Goal: Task Accomplishment & Management: Use online tool/utility

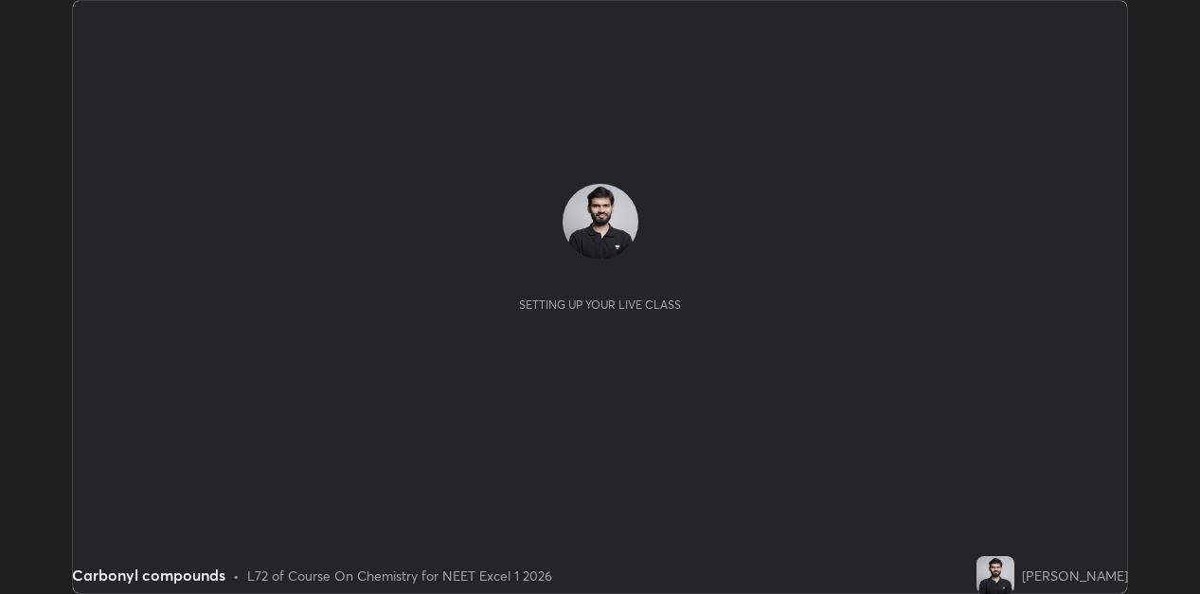
scroll to position [594, 1200]
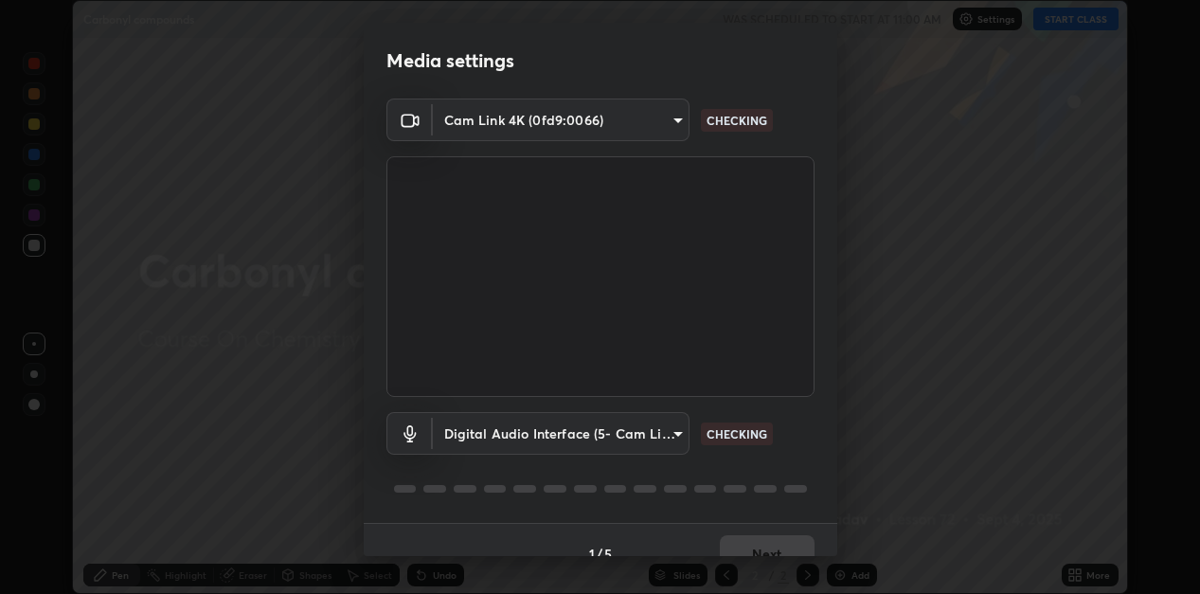
click at [653, 117] on body "Erase all Carbonyl compounds WAS SCHEDULED TO START AT 11:00 AM Settings START …" at bounding box center [600, 297] width 1200 height 594
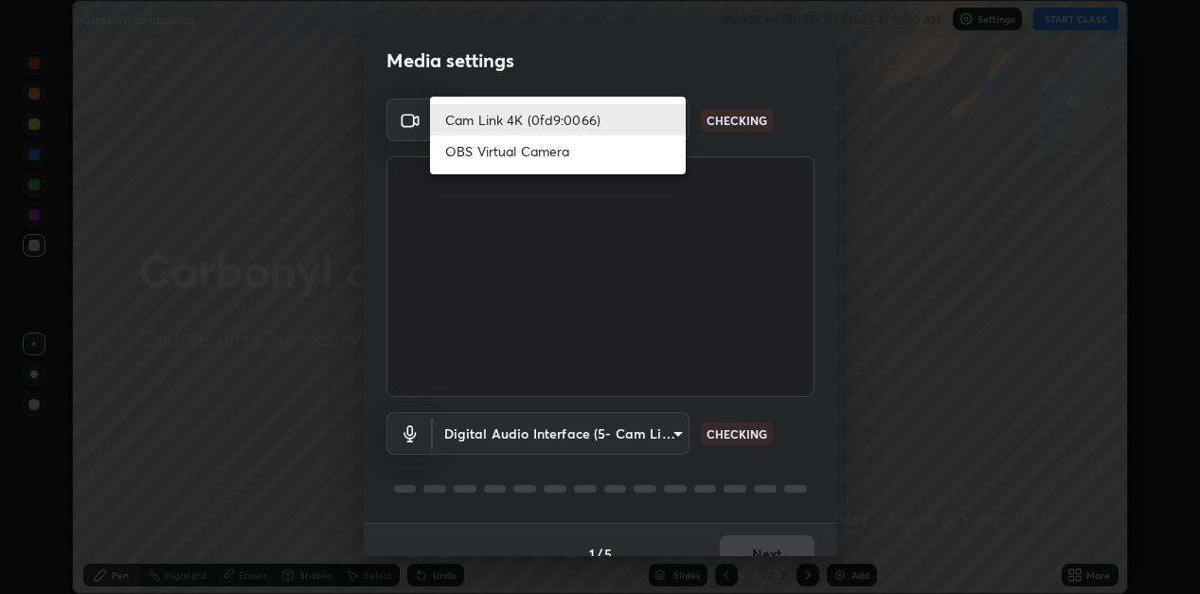
click at [602, 159] on li "OBS Virtual Camera" at bounding box center [558, 150] width 256 height 31
type input "6ce7a83a406b8dac08362b51b0a89e507c751b2c0510603f283c287a475c31c4"
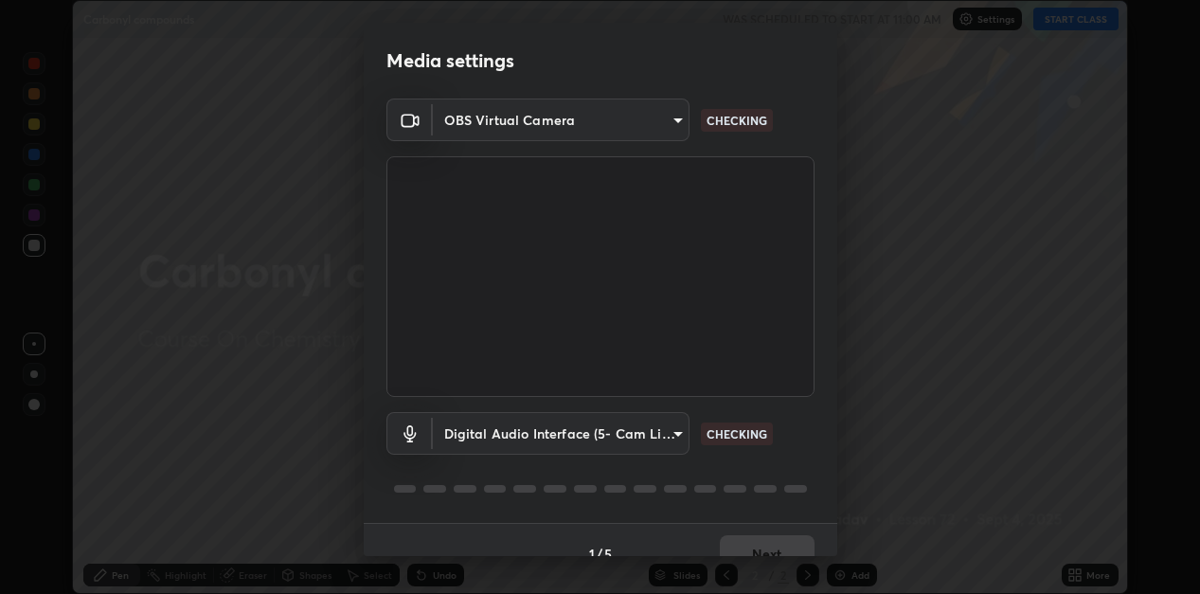
scroll to position [27, 0]
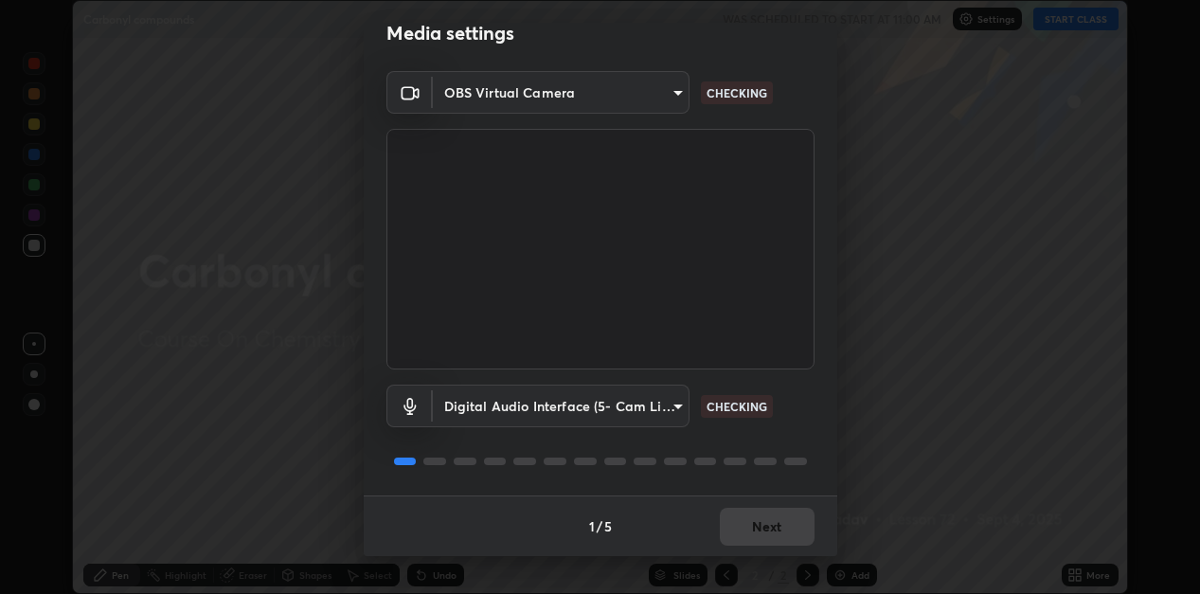
click at [676, 403] on body "Erase all Carbonyl compounds WAS SCHEDULED TO START AT 11:00 AM Settings START …" at bounding box center [600, 297] width 1200 height 594
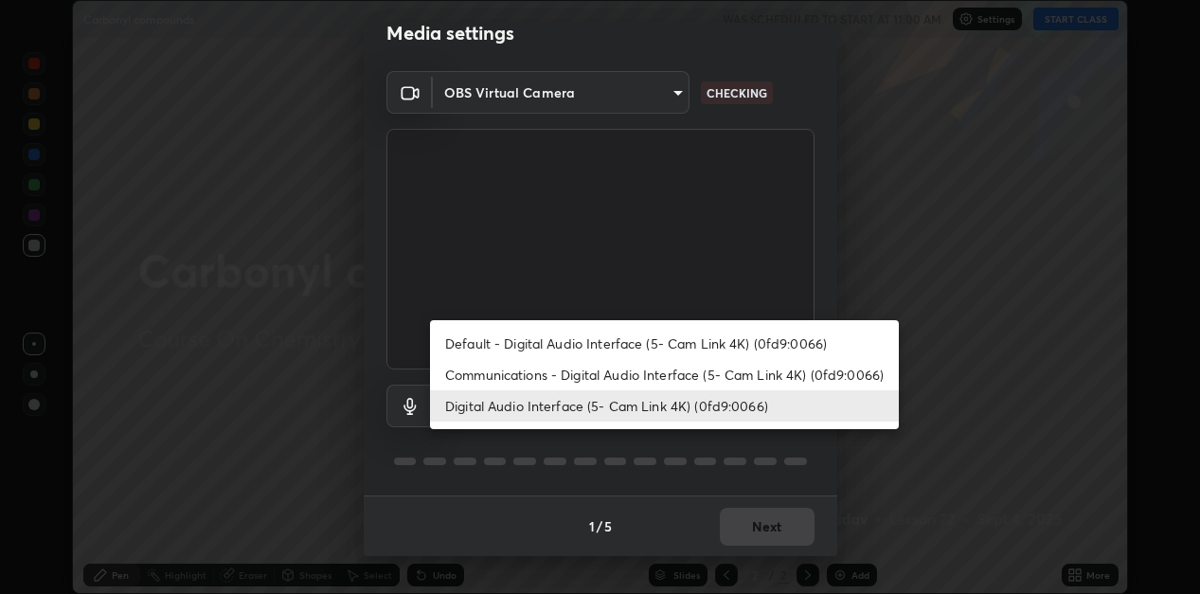
click at [707, 342] on li "Default - Digital Audio Interface (5- Cam Link 4K) (0fd9:0066)" at bounding box center [664, 343] width 469 height 31
type input "default"
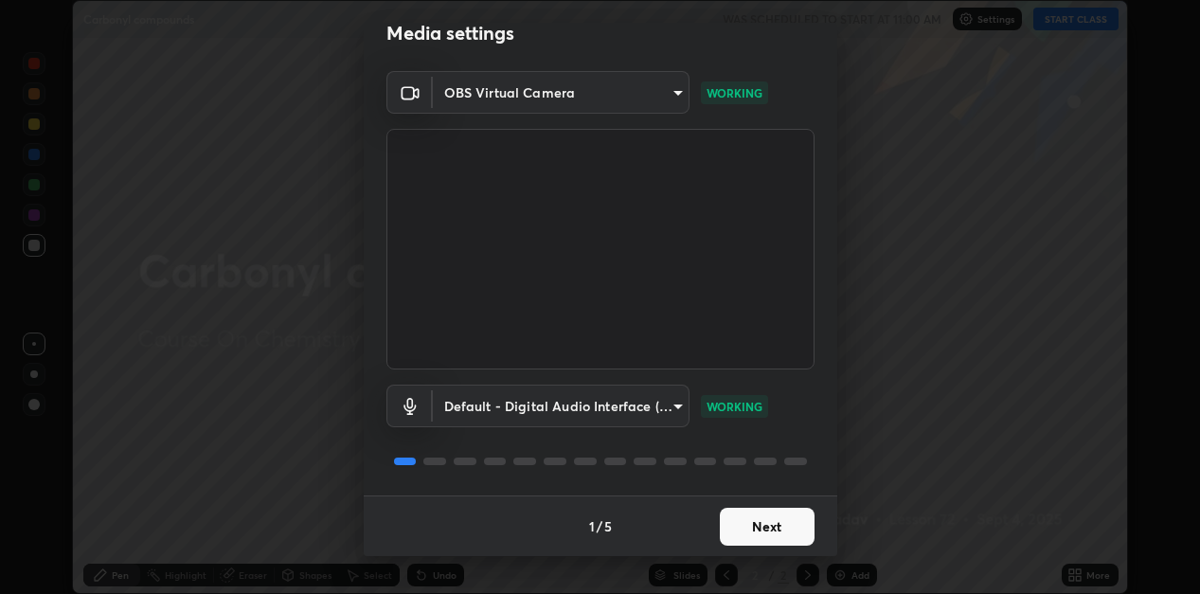
click at [789, 525] on button "Next" at bounding box center [767, 527] width 95 height 38
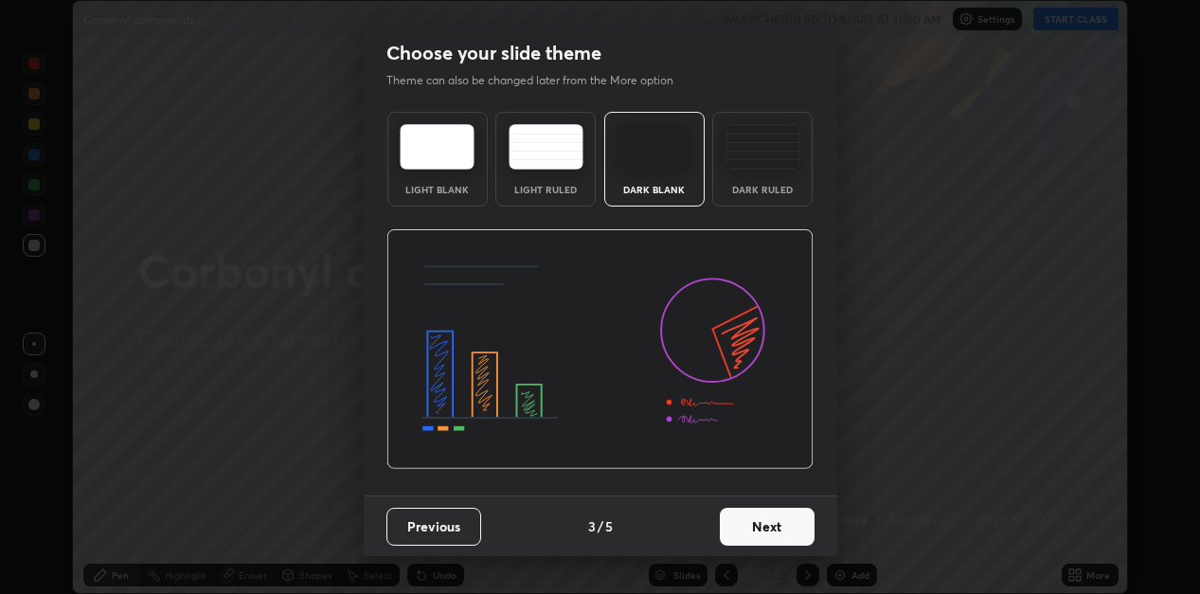
click at [789, 525] on button "Next" at bounding box center [767, 527] width 95 height 38
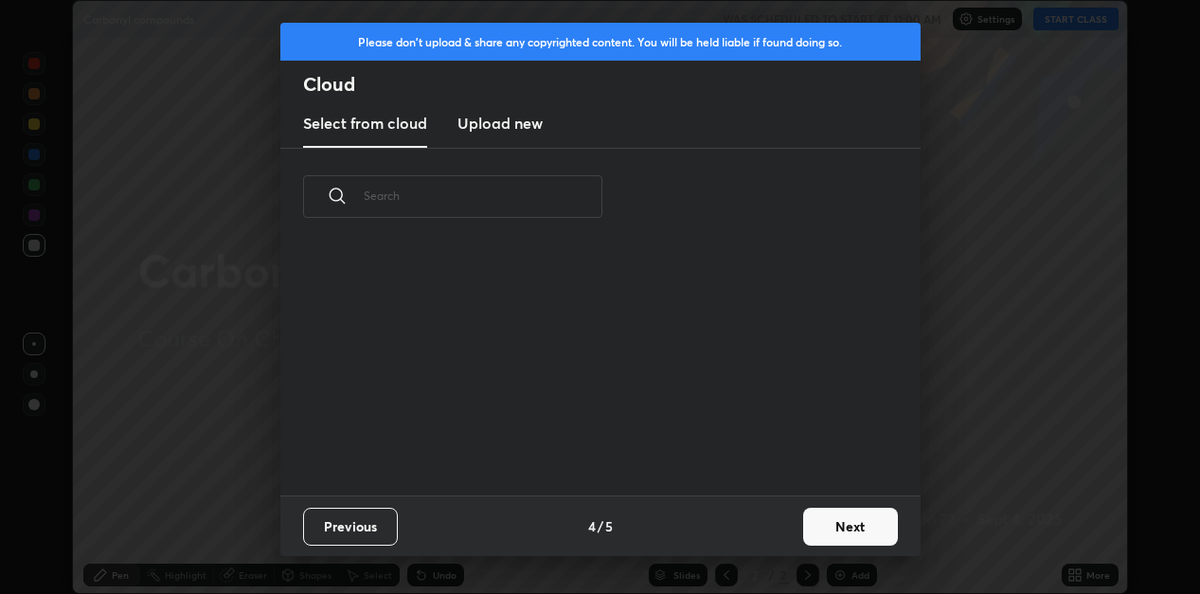
click at [792, 528] on div "Previous 4 / 5 Next" at bounding box center [600, 525] width 640 height 61
click at [804, 528] on button "Next" at bounding box center [850, 527] width 95 height 38
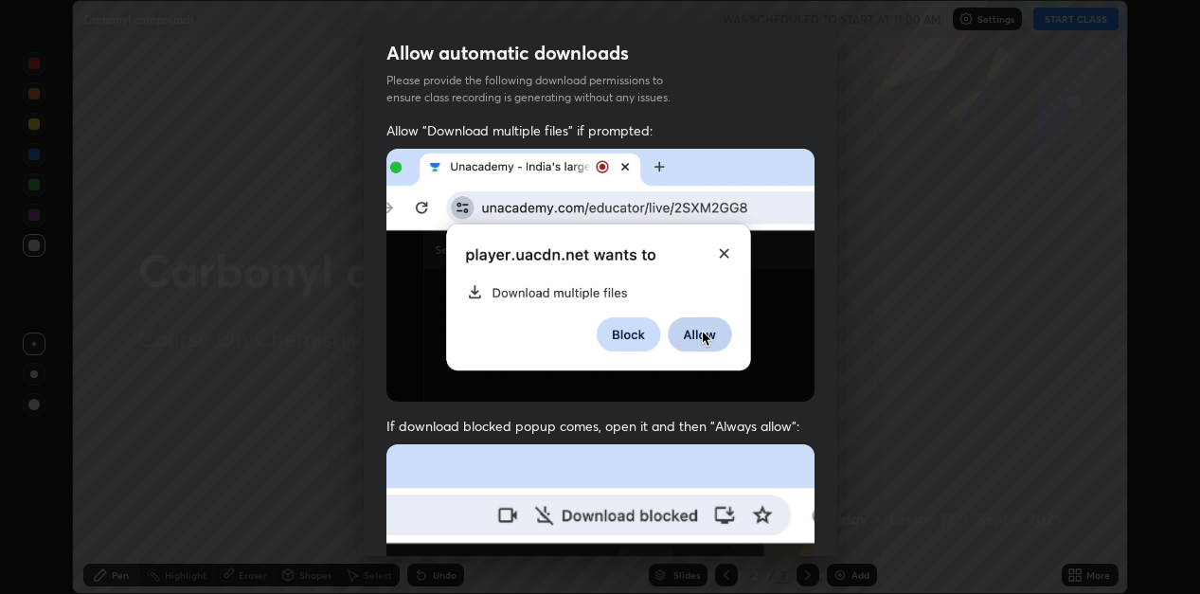
click at [820, 520] on div "Allow "Download multiple files" if prompted: If download blocked popup comes, o…" at bounding box center [601, 519] width 474 height 797
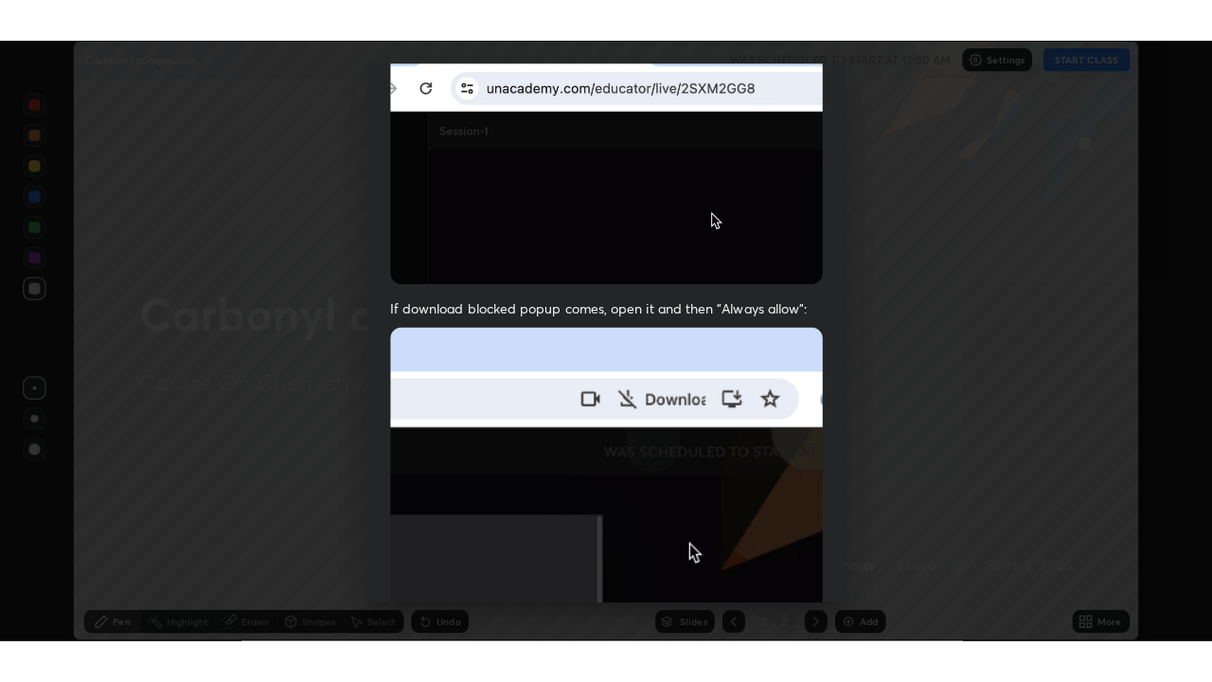
scroll to position [414, 0]
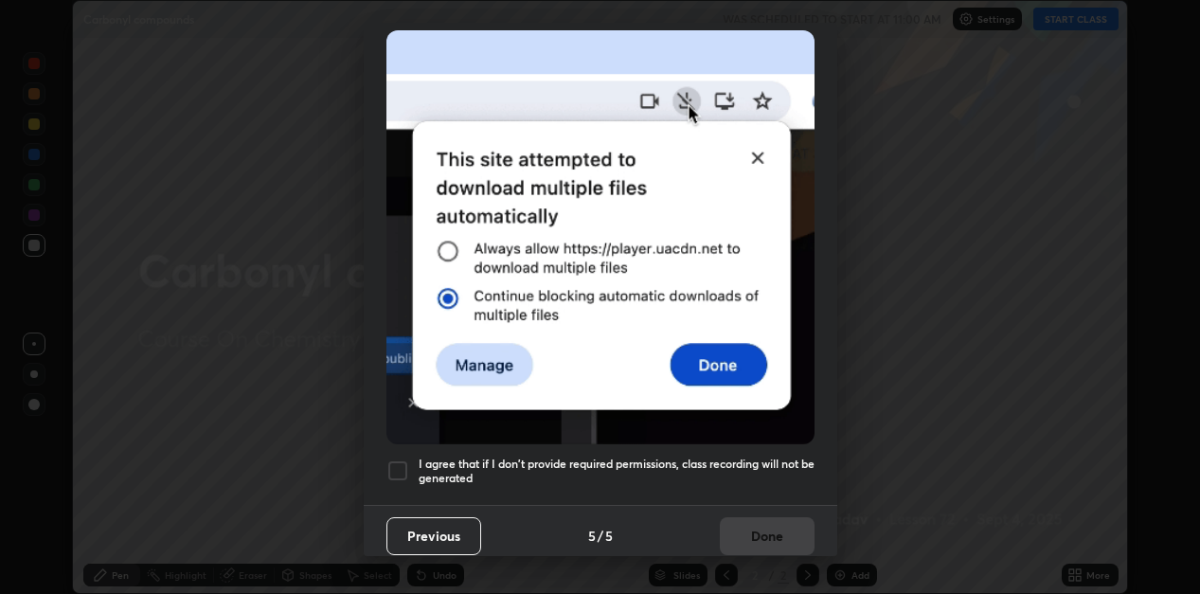
click at [741, 456] on h5 "I agree that if I don't provide required permissions, class recording will not …" at bounding box center [617, 470] width 396 height 29
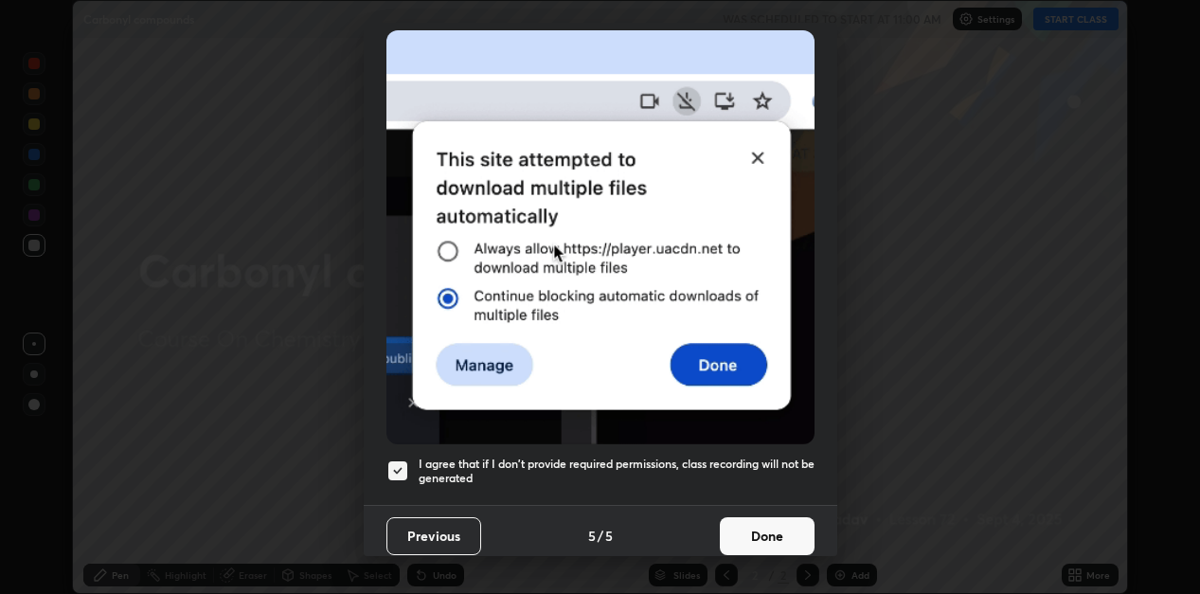
click at [759, 517] on button "Done" at bounding box center [767, 536] width 95 height 38
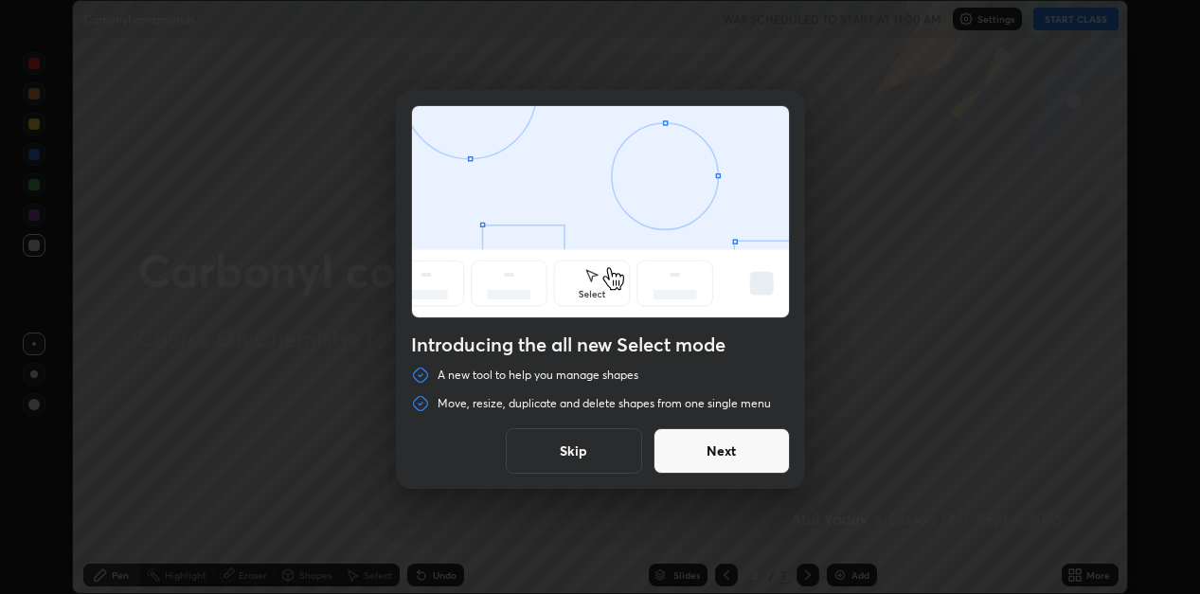
click at [615, 445] on button "Skip" at bounding box center [574, 450] width 136 height 45
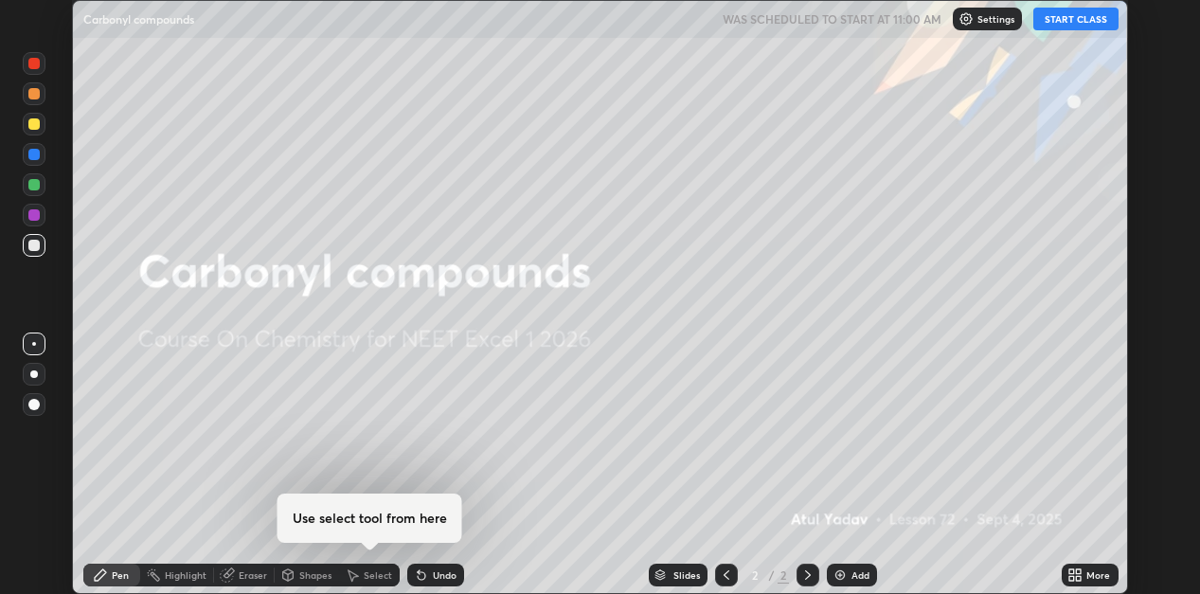
click at [1085, 21] on button "START CLASS" at bounding box center [1075, 19] width 85 height 23
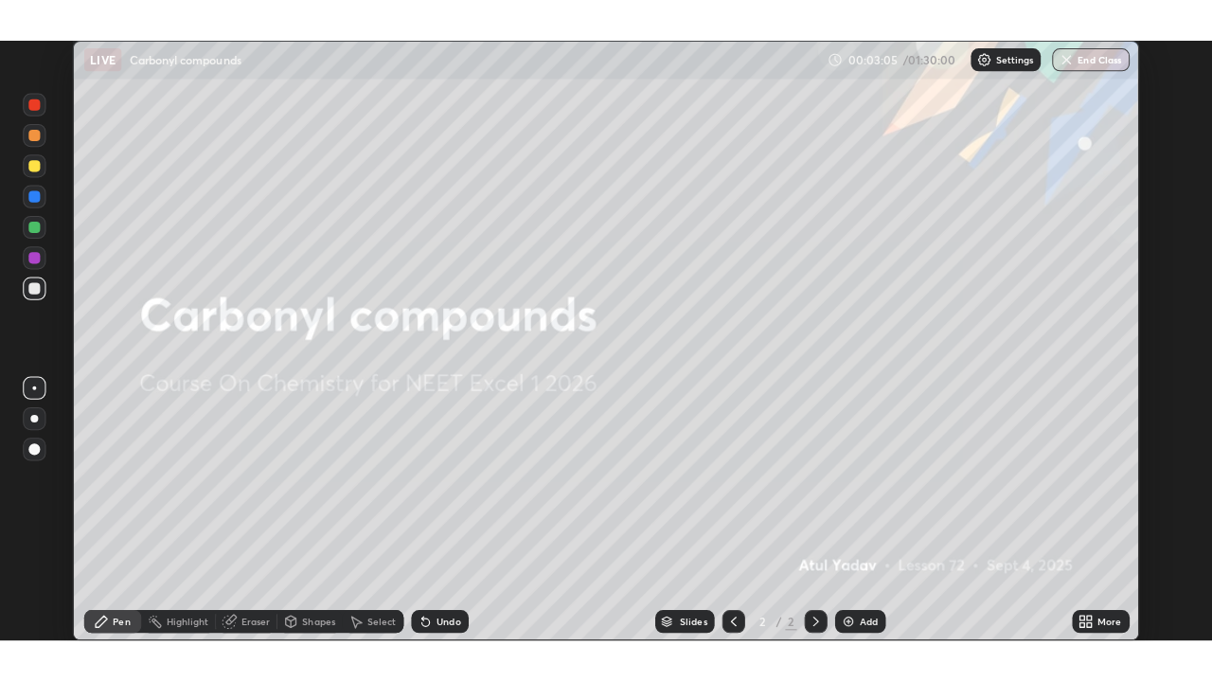
scroll to position [682, 1212]
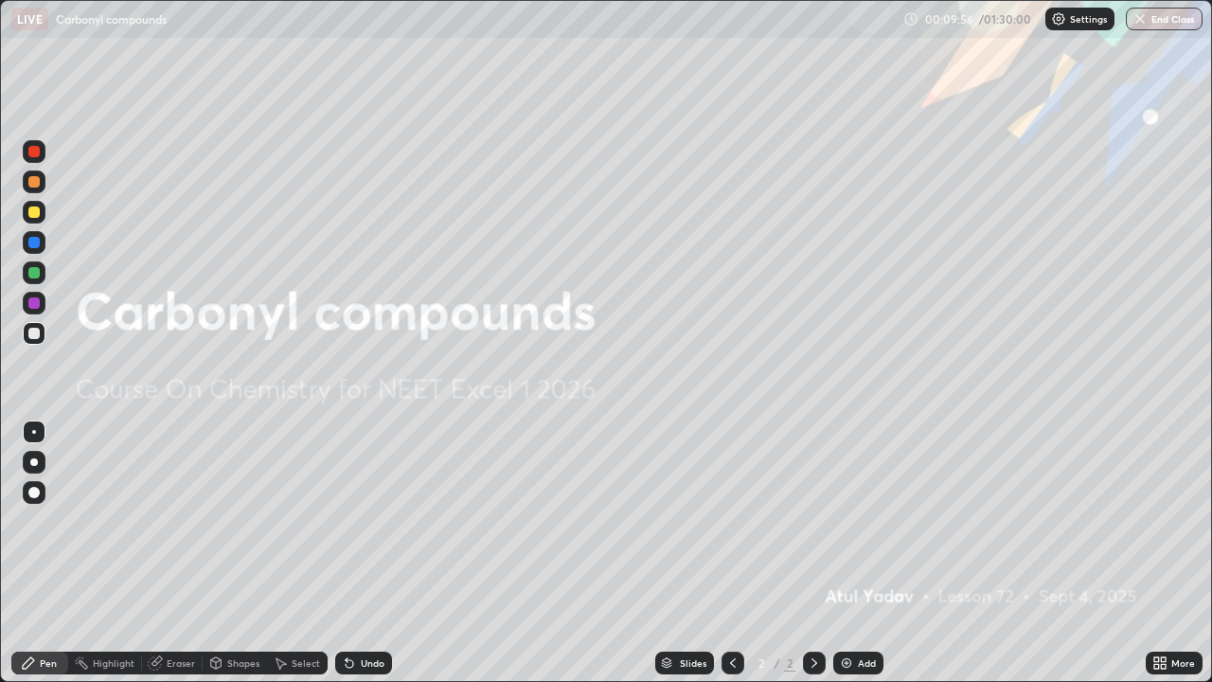
click at [855, 593] on div "Add" at bounding box center [858, 663] width 50 height 23
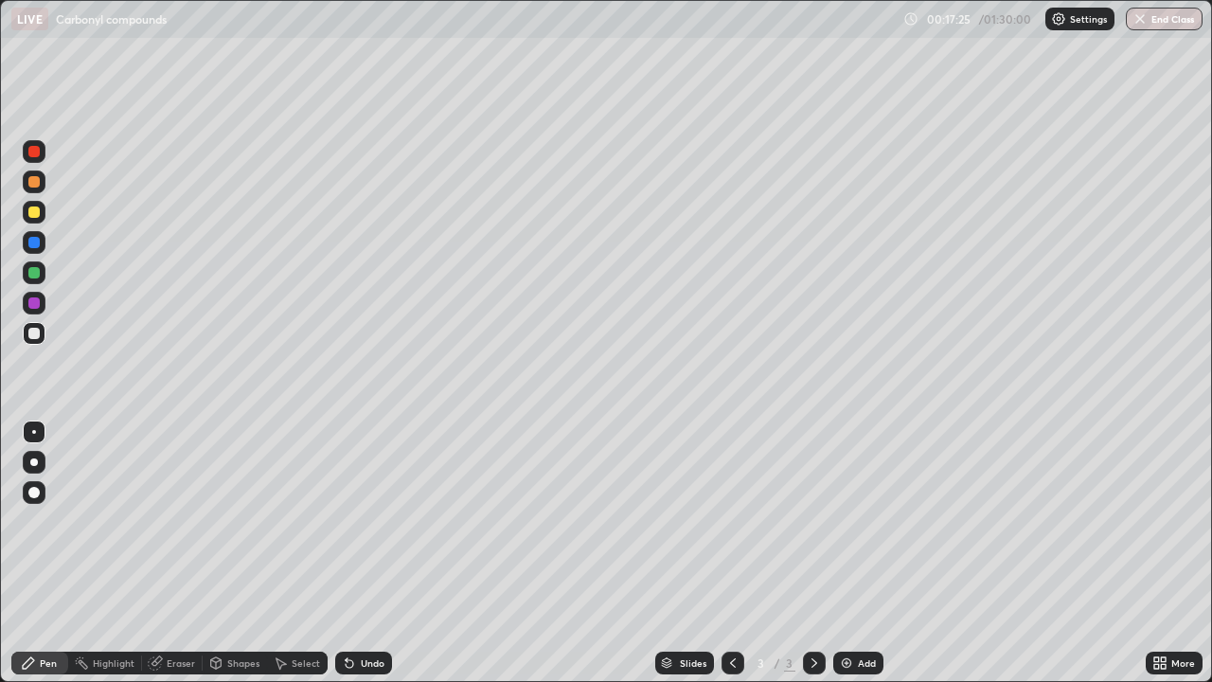
click at [361, 593] on div "Undo" at bounding box center [373, 662] width 24 height 9
click at [50, 593] on div "Pen" at bounding box center [48, 662] width 17 height 9
click at [38, 301] on div at bounding box center [33, 302] width 11 height 11
click at [833, 593] on div "Add" at bounding box center [858, 663] width 50 height 23
click at [42, 464] on div at bounding box center [34, 462] width 23 height 23
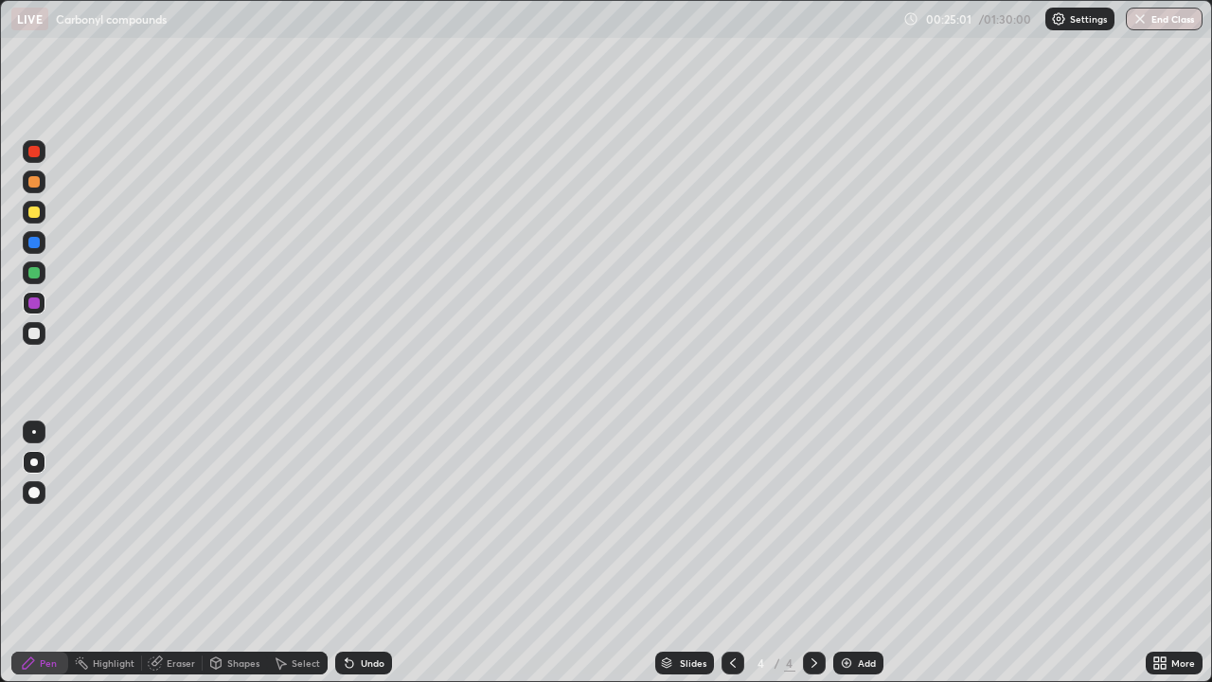
click at [38, 273] on div at bounding box center [33, 272] width 11 height 11
click at [369, 593] on div "Undo" at bounding box center [373, 662] width 24 height 9
click at [371, 593] on div "Undo" at bounding box center [373, 662] width 24 height 9
click at [362, 593] on div "Undo" at bounding box center [373, 662] width 24 height 9
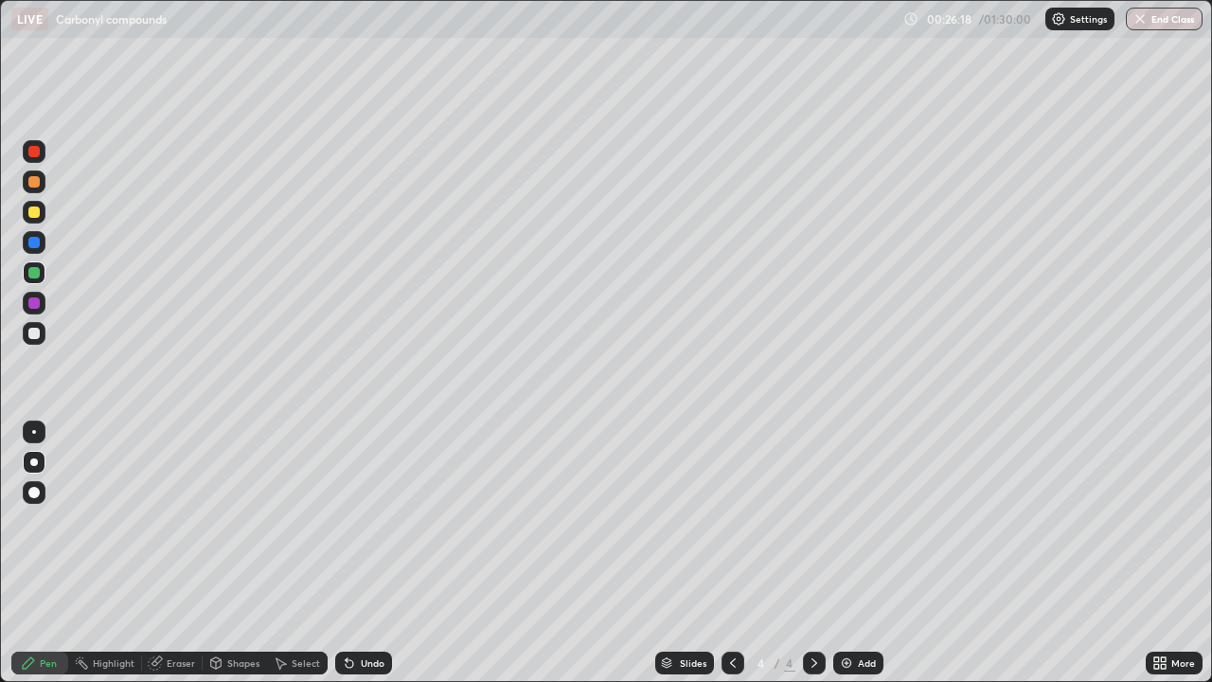
click at [371, 593] on div "Undo" at bounding box center [373, 662] width 24 height 9
click at [184, 593] on div "Eraser" at bounding box center [181, 662] width 28 height 9
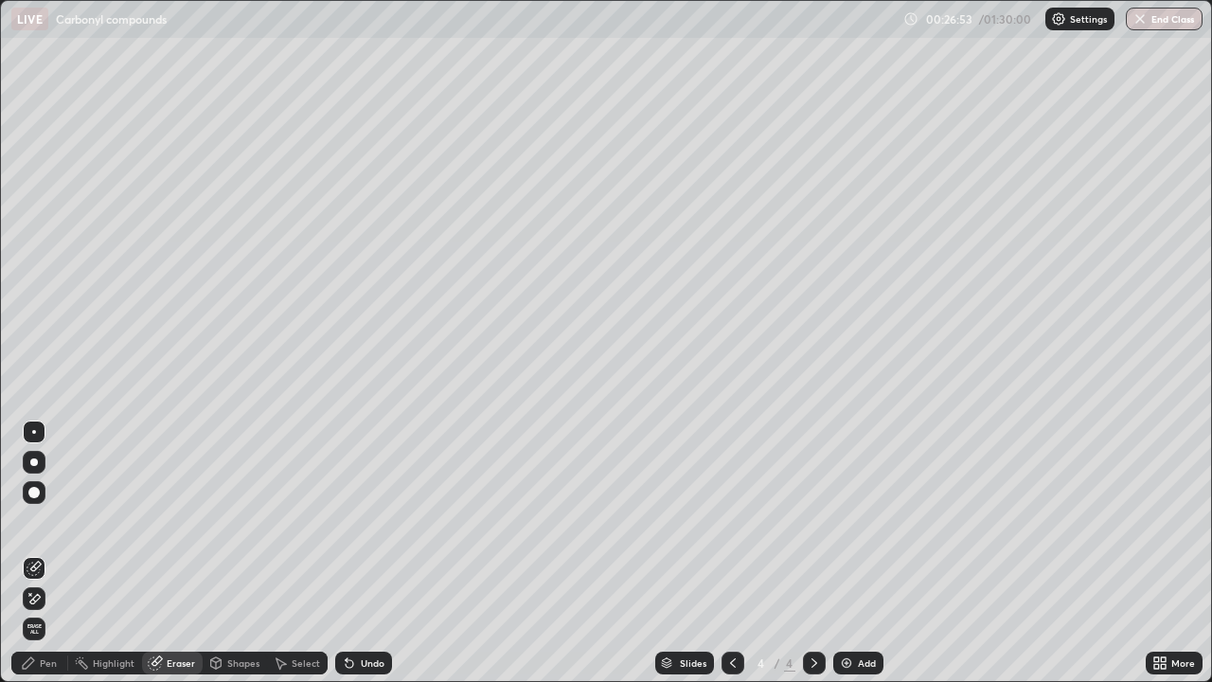
click at [42, 593] on div "Pen" at bounding box center [39, 663] width 57 height 23
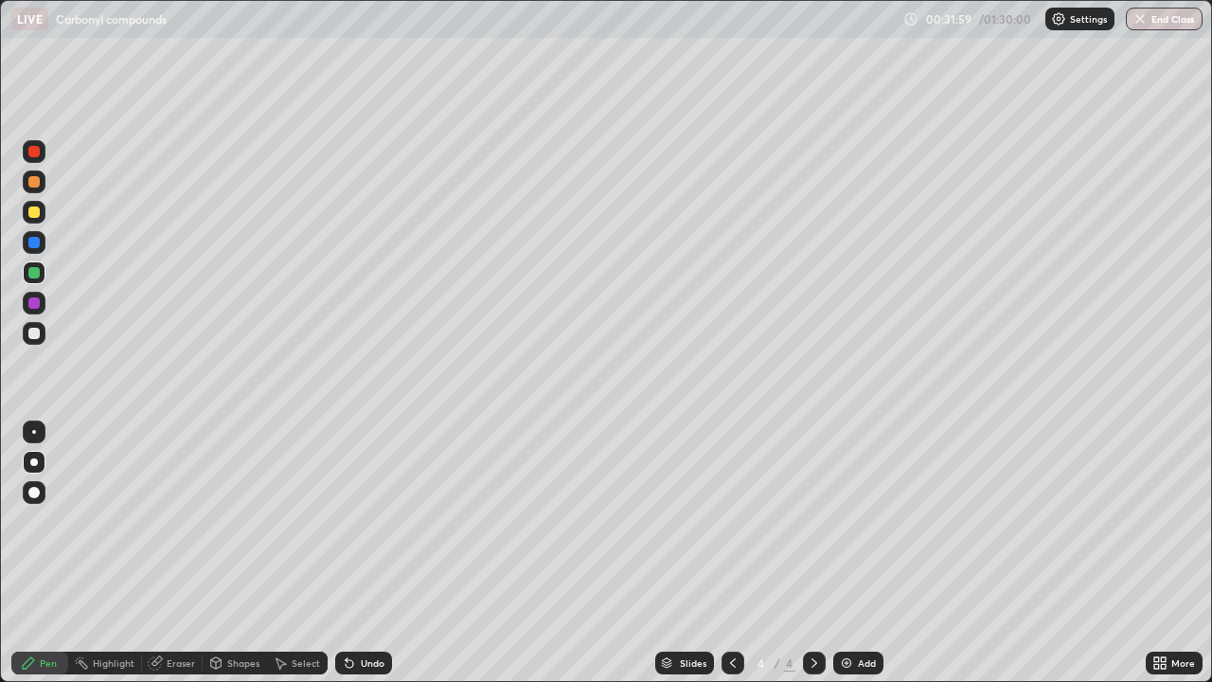
click at [190, 593] on div "Eraser" at bounding box center [181, 662] width 28 height 9
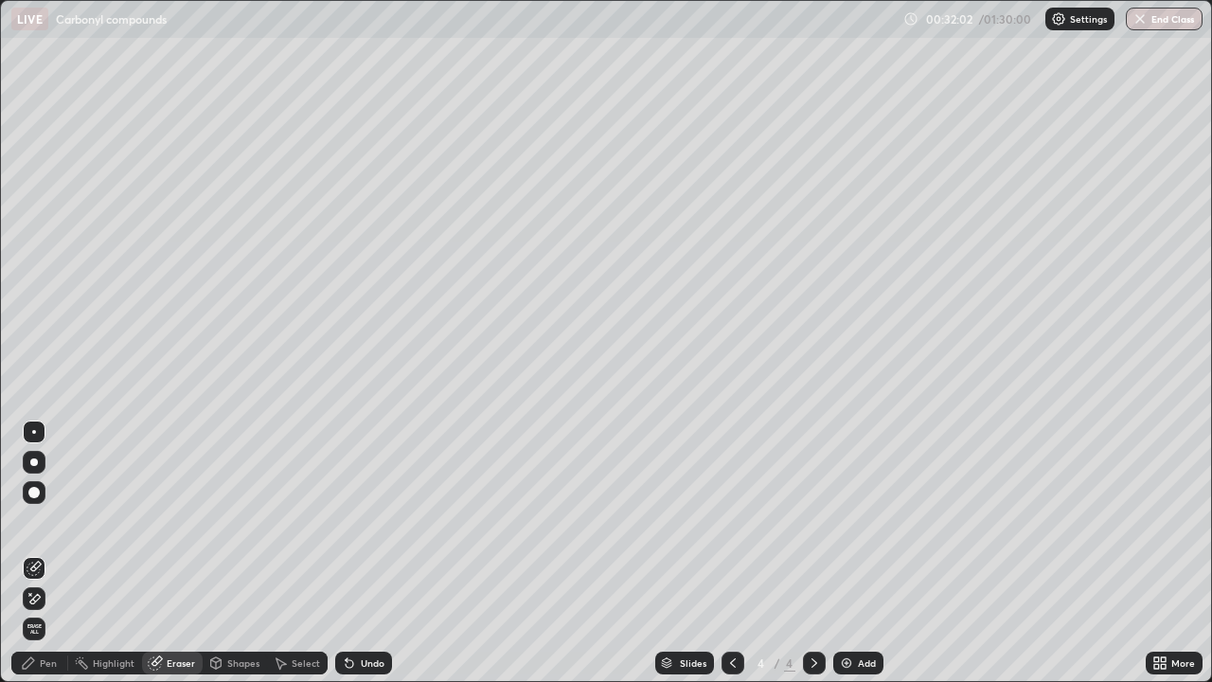
click at [45, 593] on div "Pen" at bounding box center [48, 662] width 17 height 9
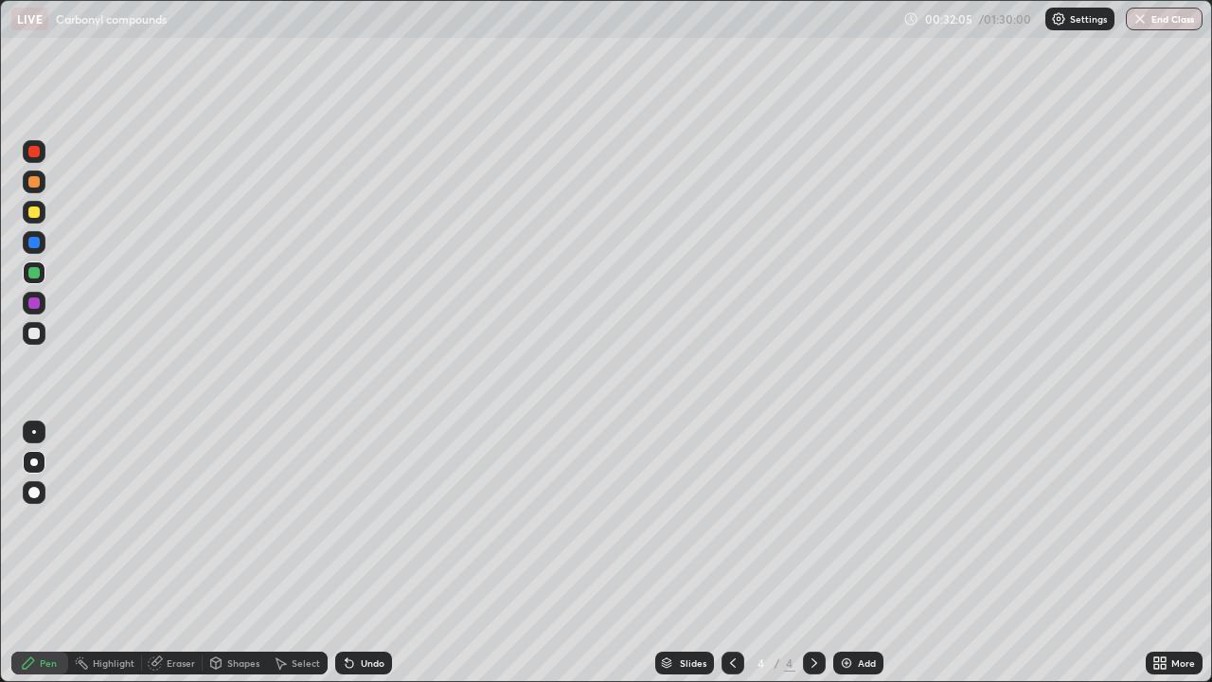
click at [45, 208] on div at bounding box center [34, 212] width 23 height 23
click at [38, 149] on div at bounding box center [33, 151] width 11 height 11
click at [854, 593] on div "Add" at bounding box center [858, 663] width 50 height 23
click at [182, 593] on div "Eraser" at bounding box center [181, 662] width 28 height 9
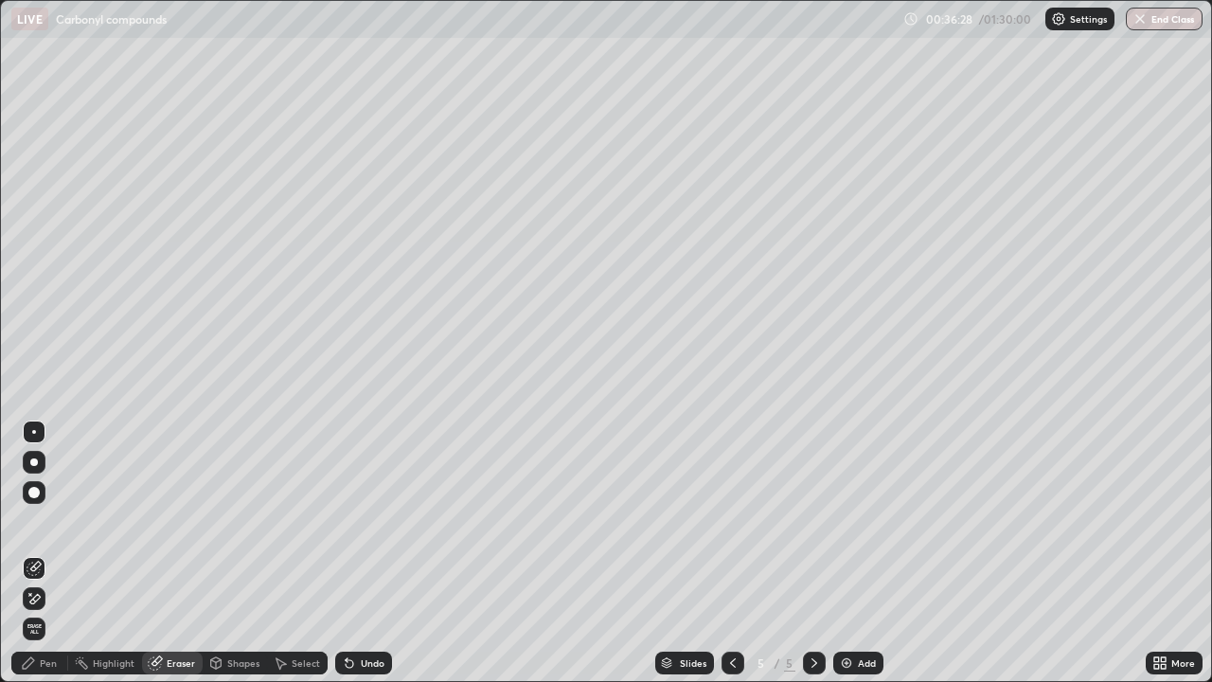
click at [45, 593] on div "Pen" at bounding box center [48, 662] width 17 height 9
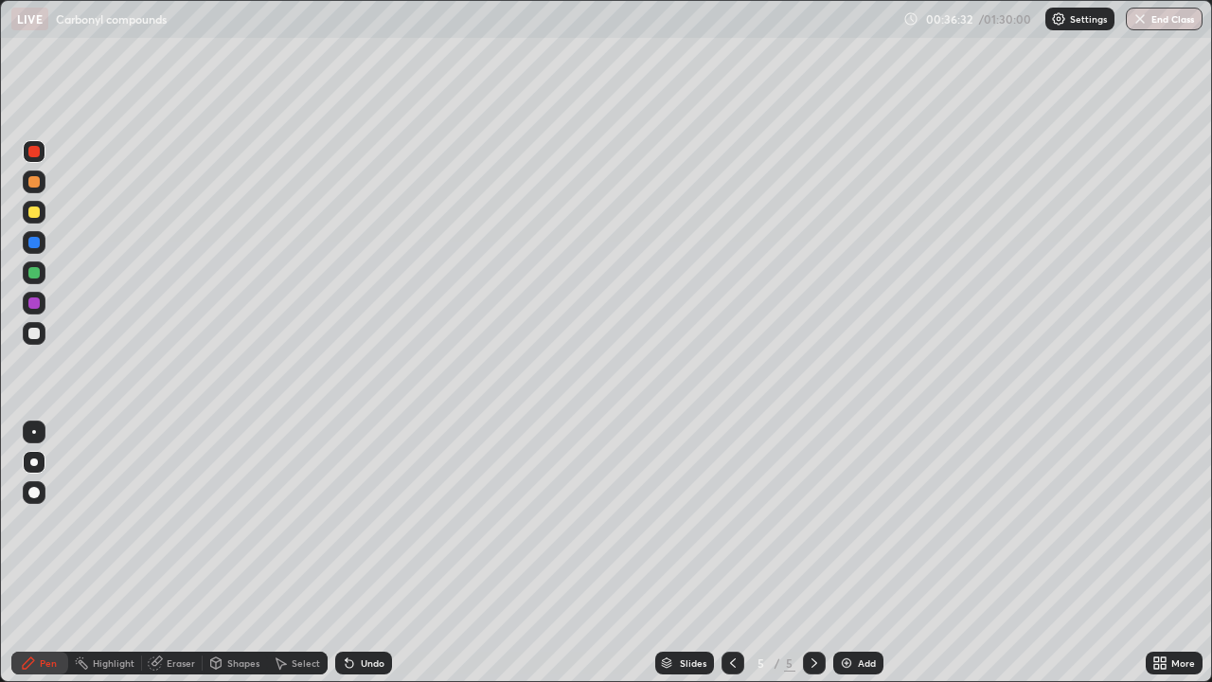
click at [38, 212] on div at bounding box center [33, 211] width 11 height 11
click at [740, 593] on div at bounding box center [733, 663] width 23 height 23
click at [358, 593] on div "Undo" at bounding box center [363, 663] width 57 height 23
click at [813, 593] on icon at bounding box center [814, 662] width 15 height 15
click at [815, 593] on icon at bounding box center [814, 662] width 15 height 15
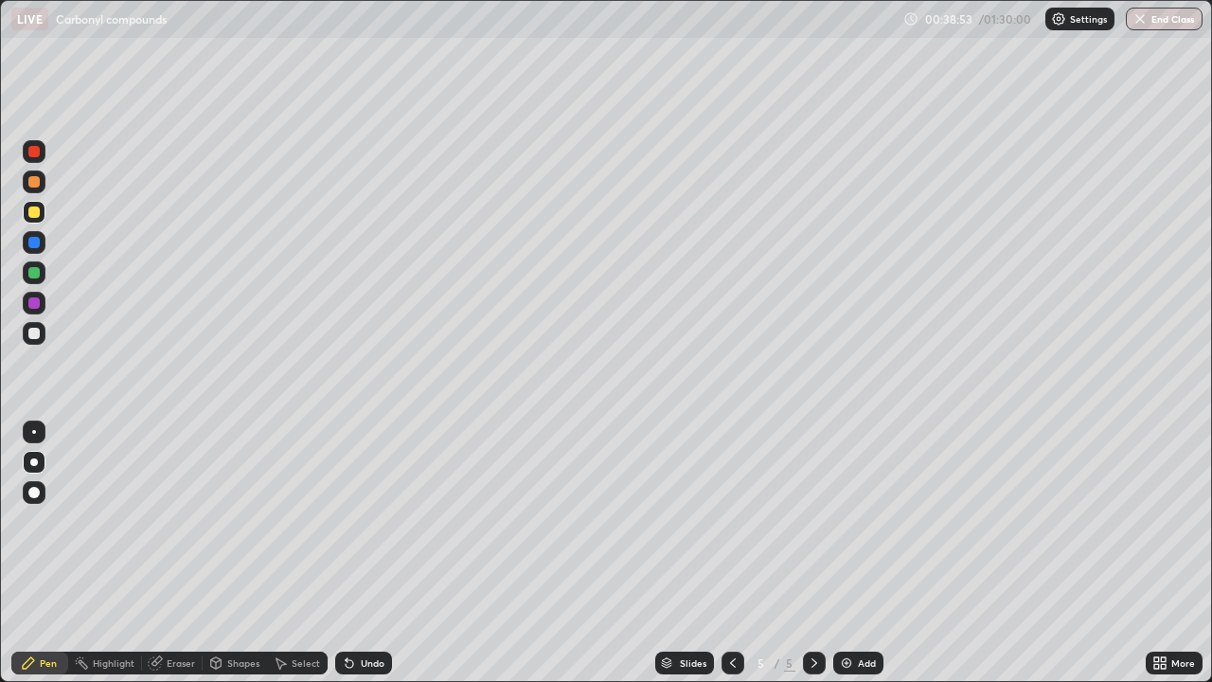
click at [42, 181] on div at bounding box center [34, 181] width 23 height 23
click at [368, 593] on div "Undo" at bounding box center [373, 662] width 24 height 9
click at [368, 593] on div "Undo" at bounding box center [363, 663] width 57 height 23
click at [365, 593] on div "Undo" at bounding box center [363, 663] width 57 height 23
click at [375, 593] on div "Undo" at bounding box center [363, 663] width 57 height 23
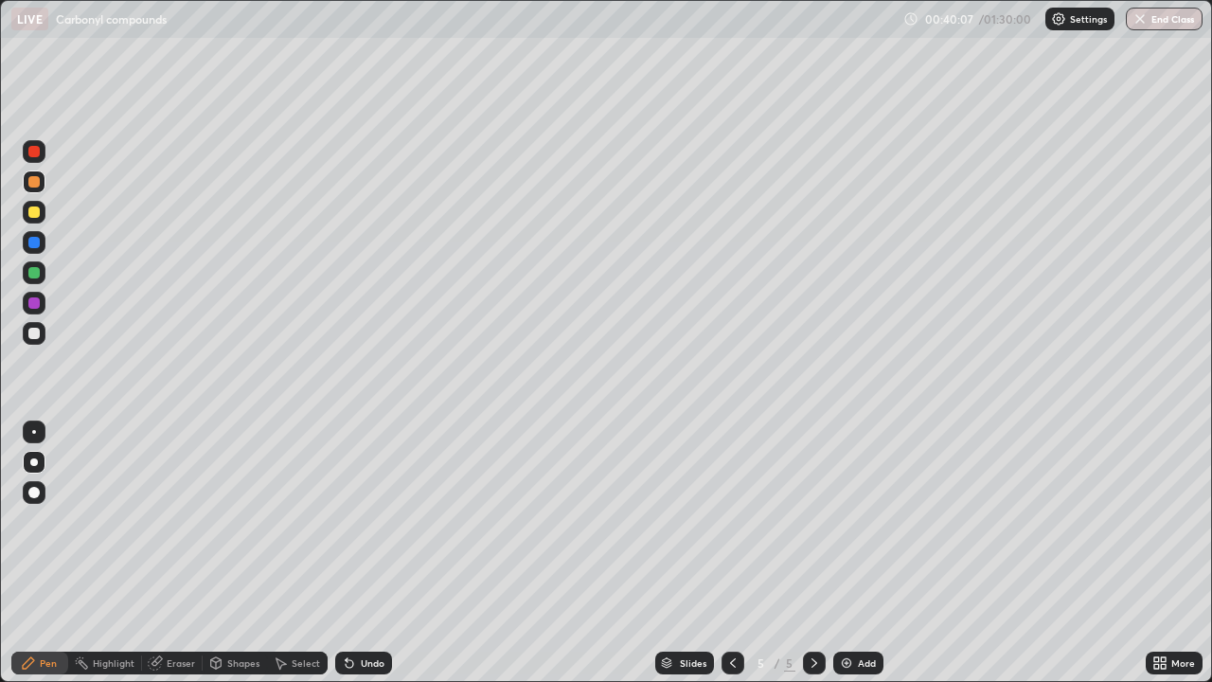
click at [363, 593] on div "Undo" at bounding box center [373, 662] width 24 height 9
click at [370, 593] on div "Undo" at bounding box center [373, 662] width 24 height 9
click at [363, 593] on div "Undo" at bounding box center [373, 662] width 24 height 9
click at [362, 593] on div "Undo" at bounding box center [373, 662] width 24 height 9
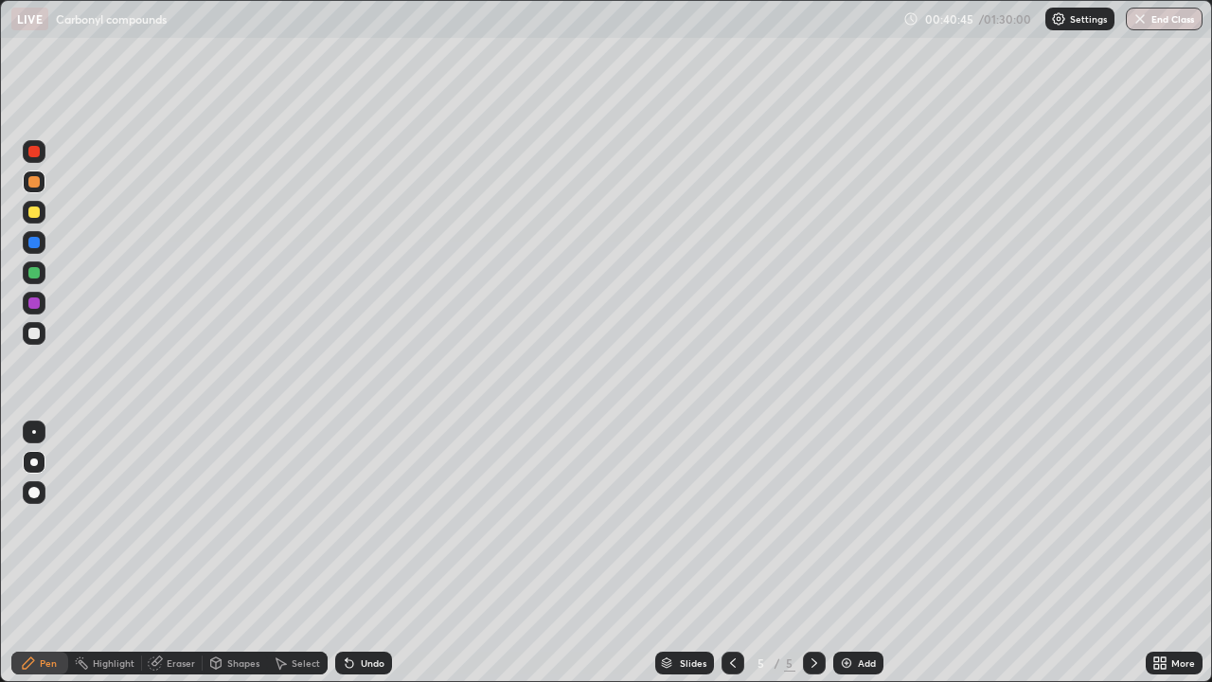
click at [362, 593] on div "Undo" at bounding box center [373, 662] width 24 height 9
click at [868, 593] on div "Add" at bounding box center [867, 662] width 18 height 9
click at [361, 593] on div "Undo" at bounding box center [373, 662] width 24 height 9
click at [362, 593] on div "Undo" at bounding box center [373, 662] width 24 height 9
click at [353, 593] on icon at bounding box center [349, 662] width 15 height 15
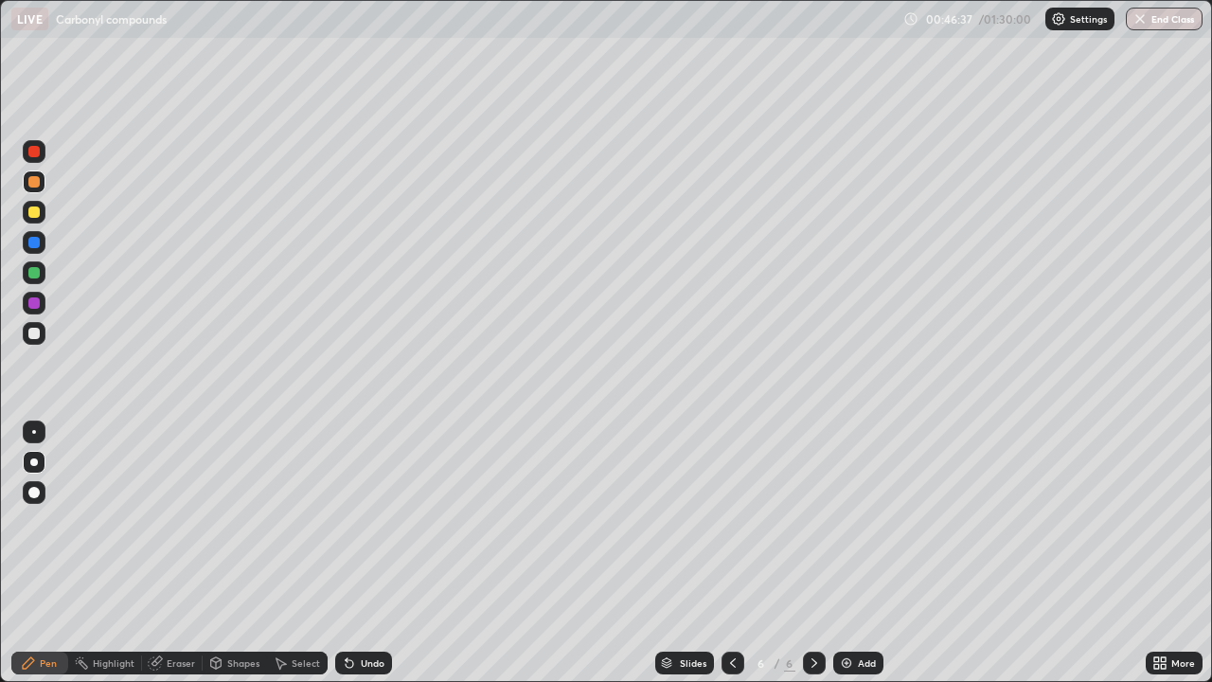
click at [367, 593] on div "Undo" at bounding box center [373, 662] width 24 height 9
click at [174, 593] on div "Eraser" at bounding box center [181, 662] width 28 height 9
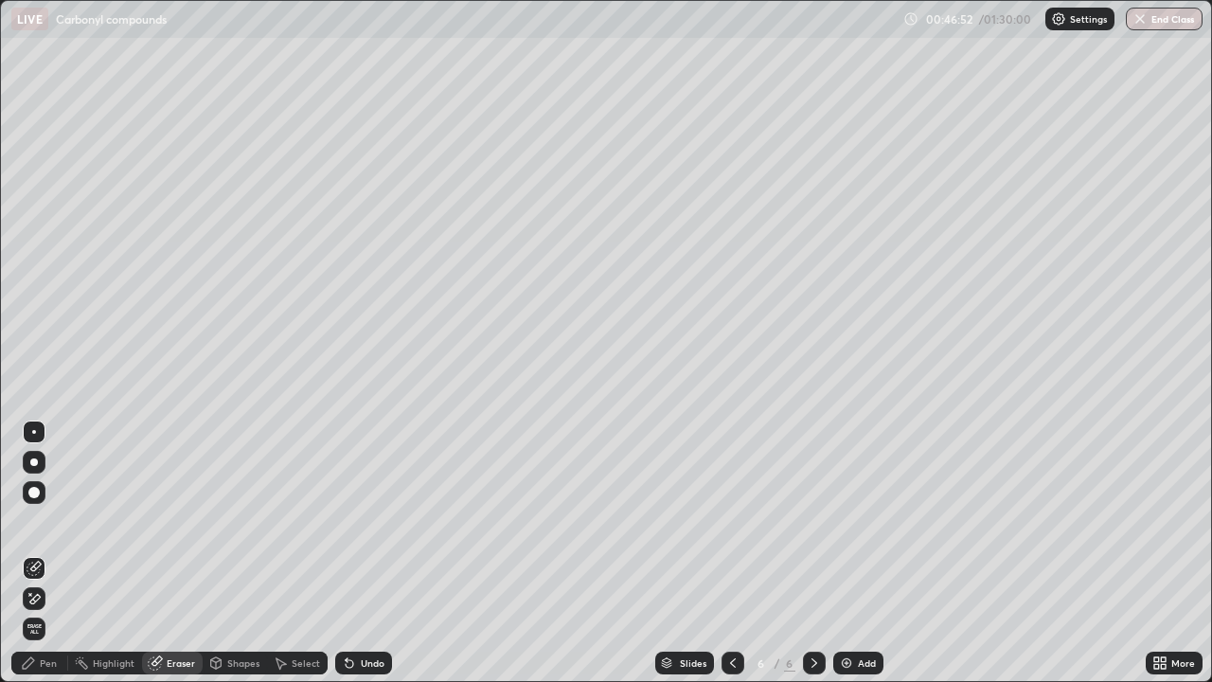
click at [40, 593] on icon at bounding box center [34, 599] width 15 height 16
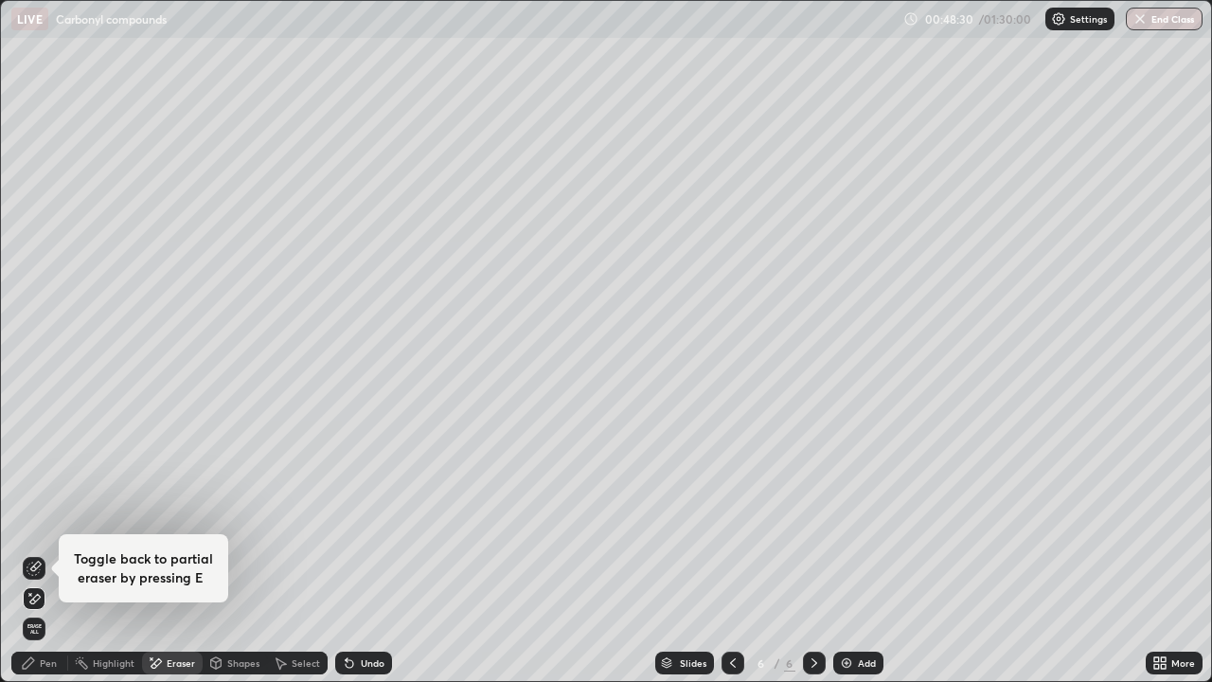
click at [41, 593] on div "Pen" at bounding box center [48, 662] width 17 height 9
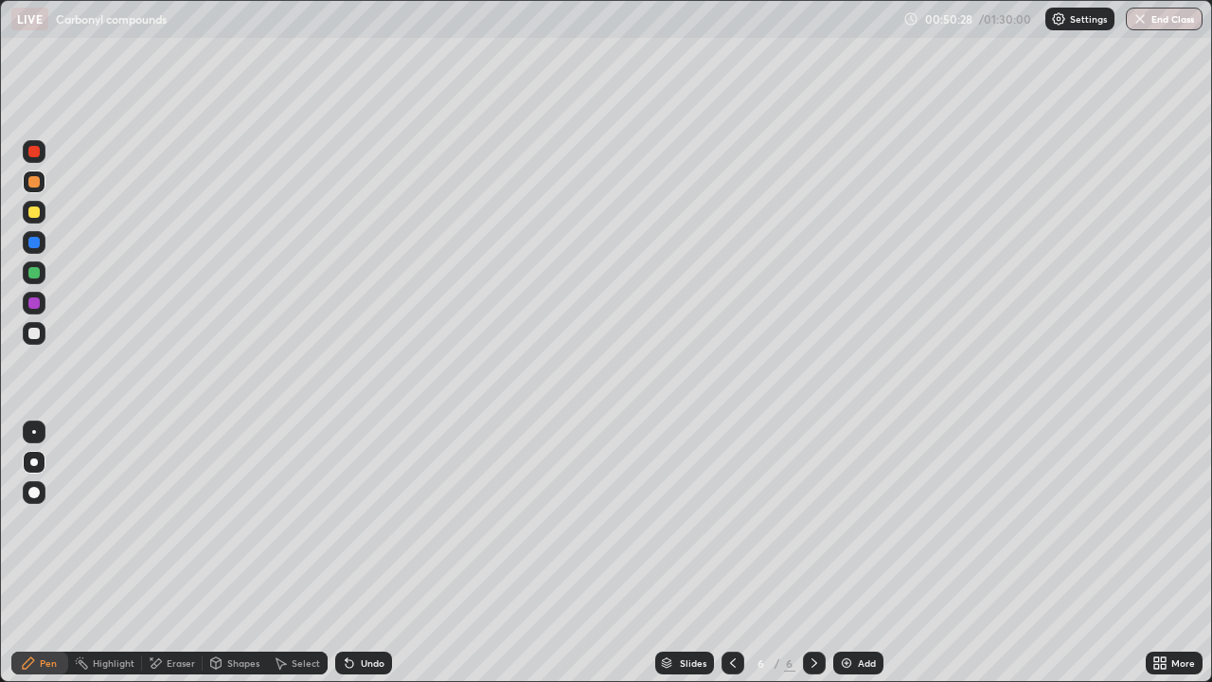
click at [39, 273] on div at bounding box center [33, 272] width 11 height 11
click at [42, 209] on div at bounding box center [34, 212] width 23 height 23
click at [194, 593] on div "Eraser" at bounding box center [172, 663] width 61 height 23
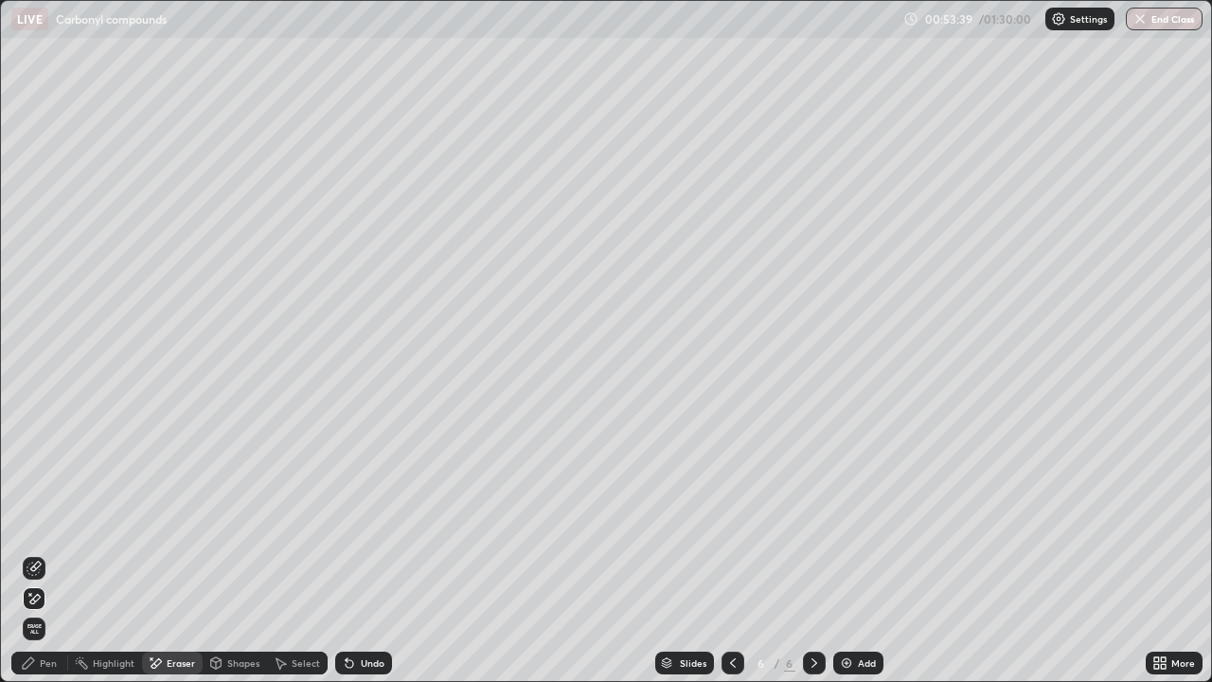
click at [735, 593] on icon at bounding box center [732, 662] width 15 height 15
click at [725, 593] on icon at bounding box center [732, 662] width 15 height 15
click at [817, 593] on icon at bounding box center [814, 662] width 15 height 15
click at [813, 593] on icon at bounding box center [815, 662] width 6 height 9
click at [370, 593] on div "Undo" at bounding box center [373, 662] width 24 height 9
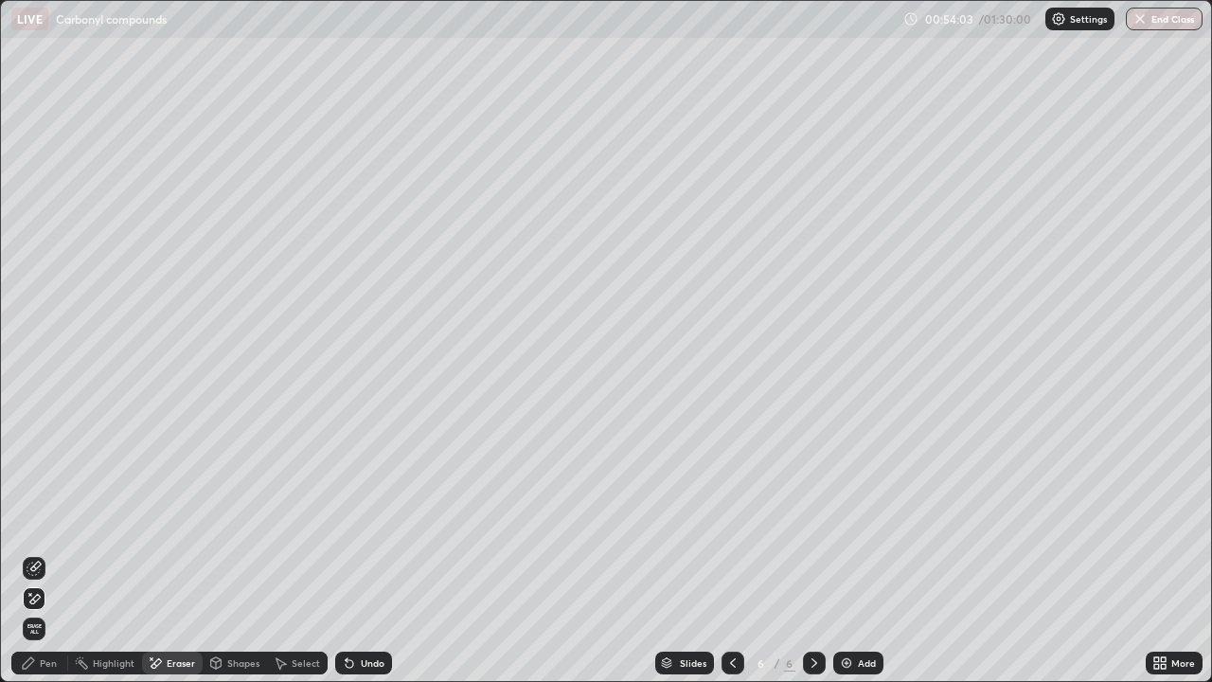
click at [375, 593] on div "Undo" at bounding box center [363, 663] width 57 height 23
click at [371, 593] on div "Undo" at bounding box center [363, 663] width 57 height 23
click at [56, 593] on div "Pen" at bounding box center [48, 662] width 17 height 9
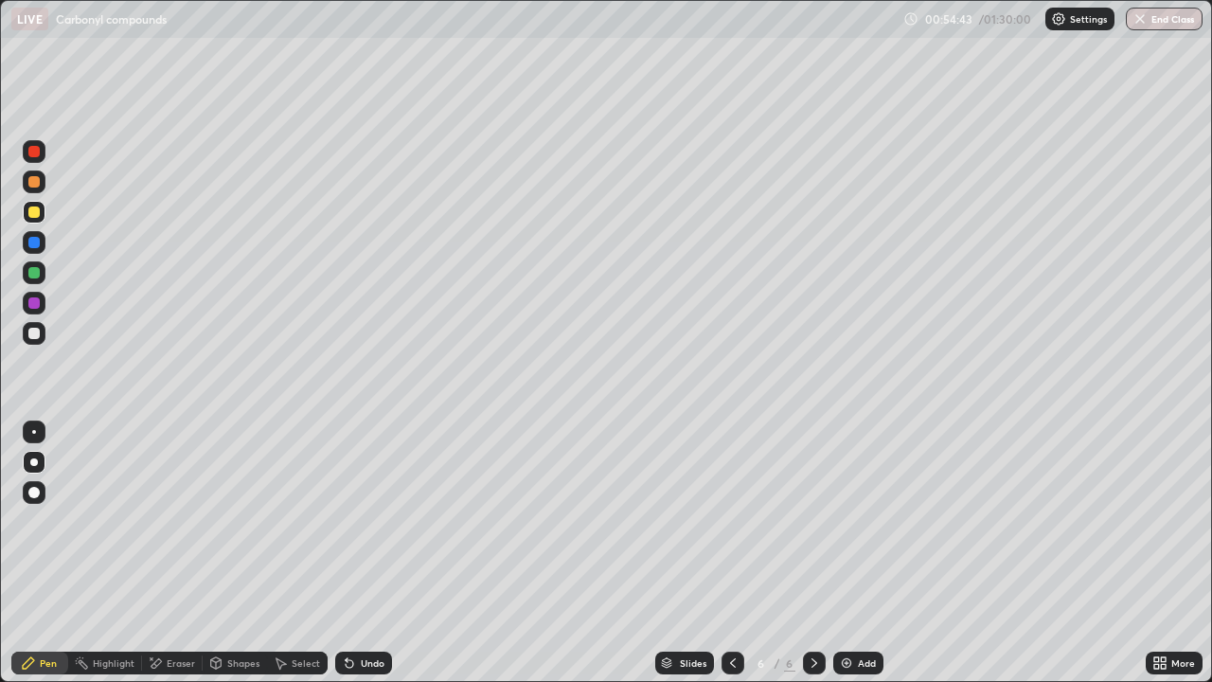
click at [167, 593] on div "Eraser" at bounding box center [181, 662] width 28 height 9
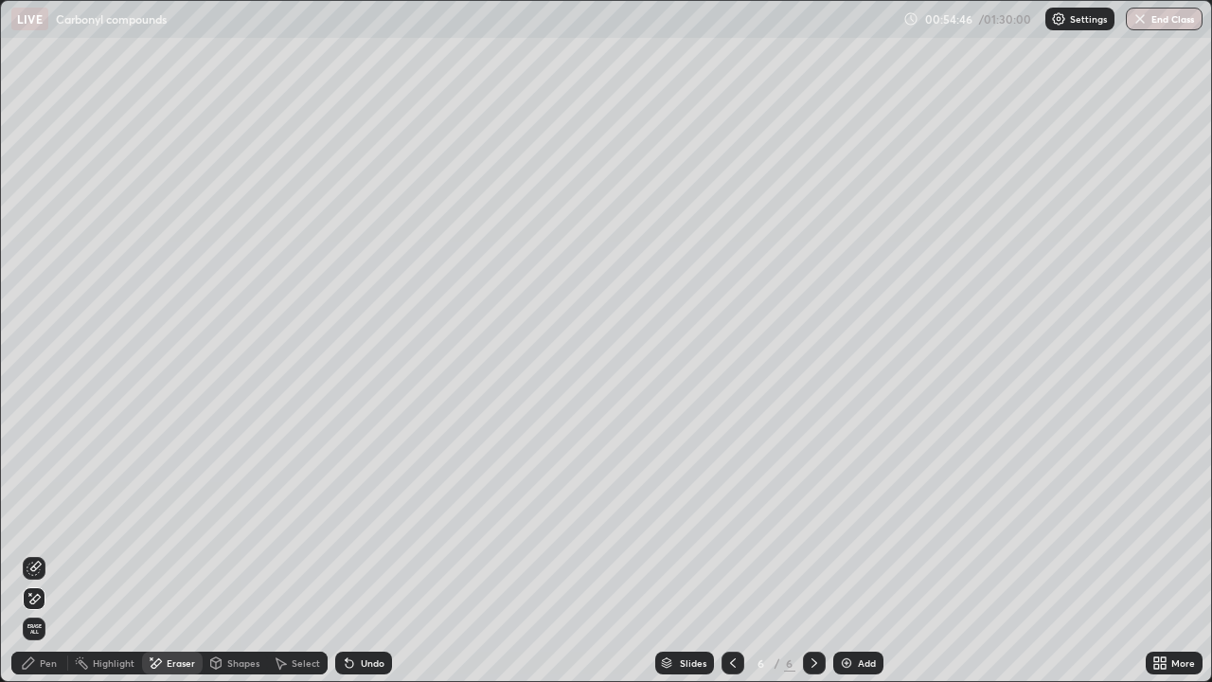
click at [44, 593] on div "Pen" at bounding box center [48, 662] width 17 height 9
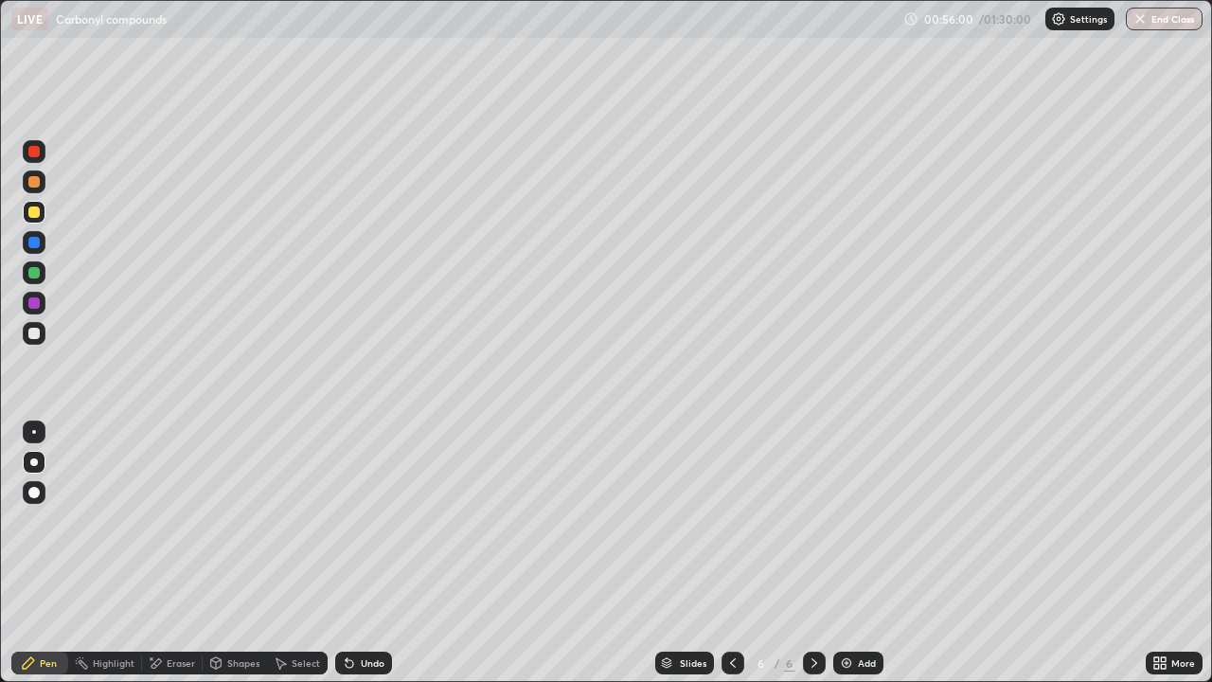
click at [377, 593] on div "Undo" at bounding box center [373, 662] width 24 height 9
click at [33, 152] on div at bounding box center [33, 151] width 11 height 11
click at [866, 593] on div "Add" at bounding box center [867, 662] width 18 height 9
click at [735, 593] on icon at bounding box center [732, 662] width 15 height 15
click at [820, 593] on div at bounding box center [814, 663] width 23 height 23
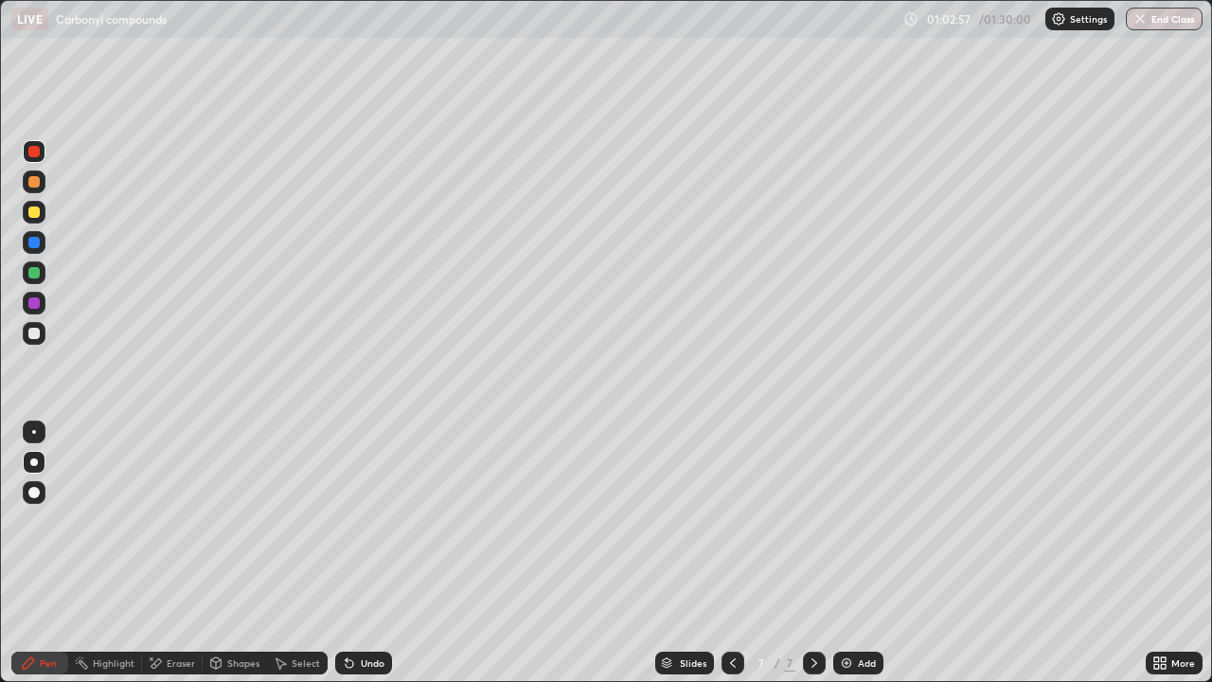
click at [372, 593] on div "Undo" at bounding box center [363, 663] width 57 height 23
click at [354, 593] on icon at bounding box center [349, 662] width 15 height 15
click at [357, 593] on div "Undo" at bounding box center [363, 663] width 57 height 23
click at [358, 593] on div "Undo" at bounding box center [363, 663] width 57 height 23
click at [42, 335] on div at bounding box center [34, 333] width 23 height 23
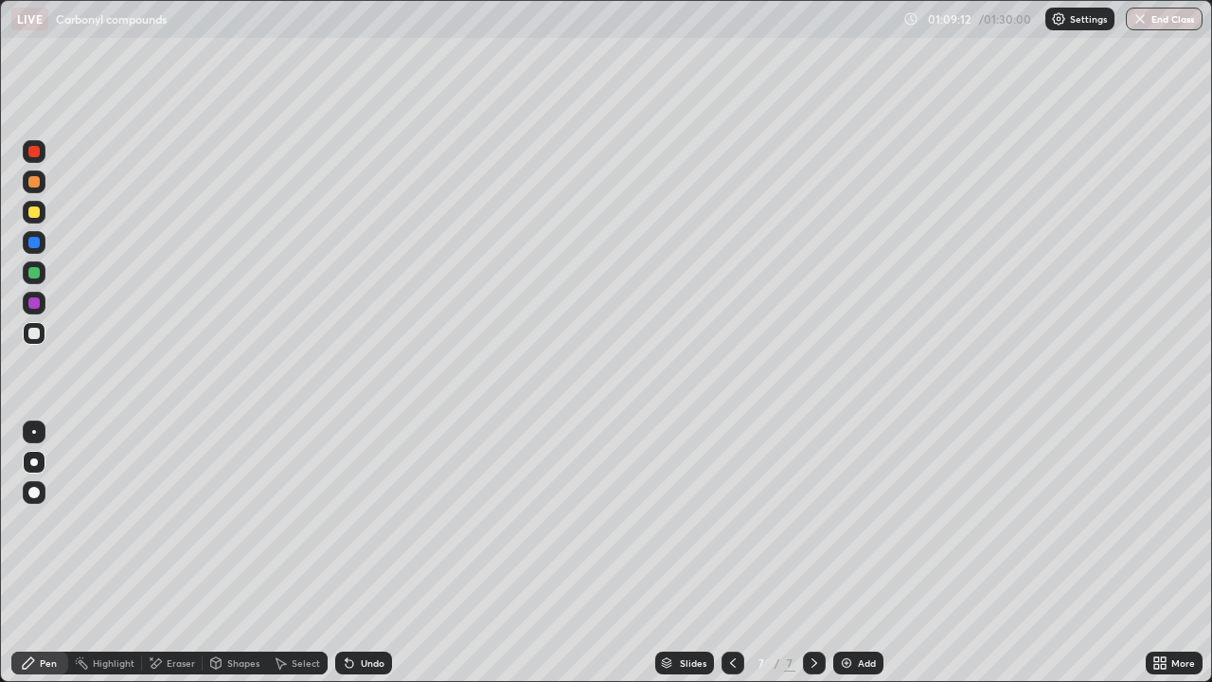
click at [850, 593] on img at bounding box center [846, 662] width 15 height 15
click at [361, 593] on div "Undo" at bounding box center [373, 662] width 24 height 9
